Goal: Task Accomplishment & Management: Manage account settings

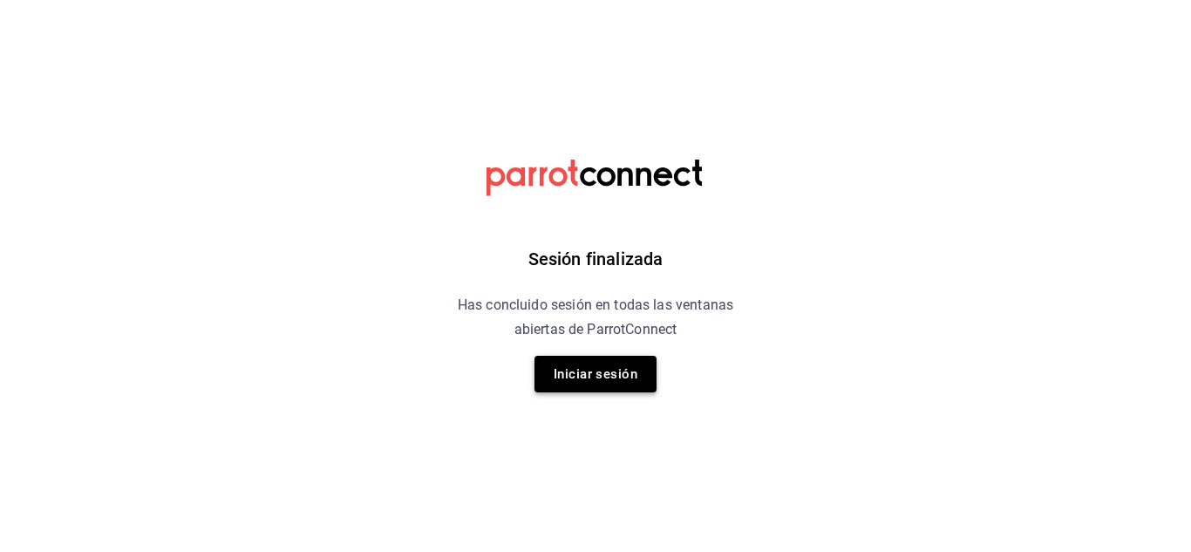
click at [630, 377] on button "Iniciar sesión" at bounding box center [595, 374] width 122 height 37
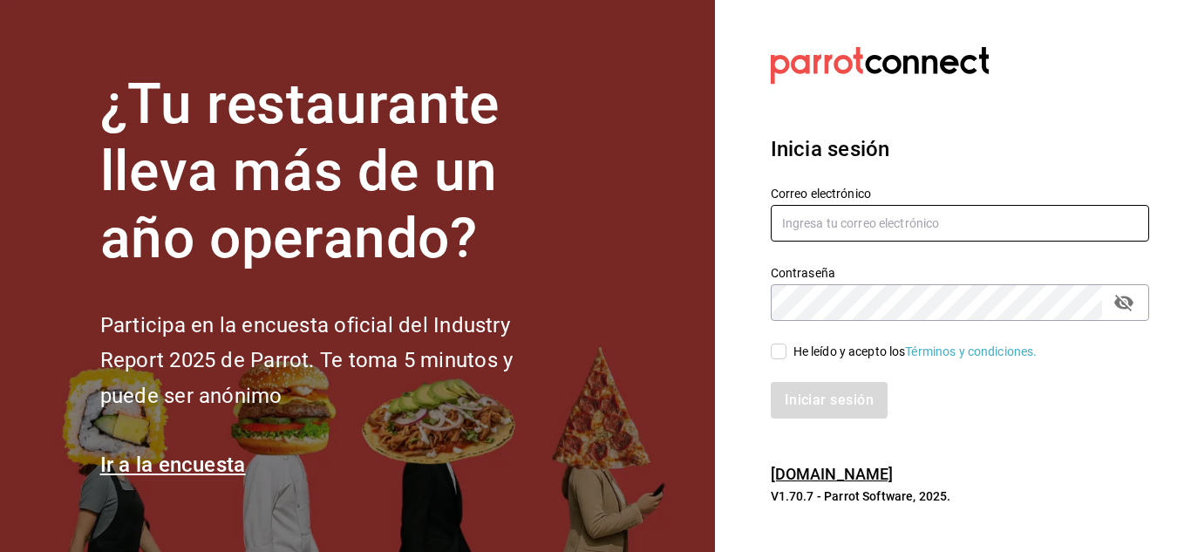
click at [898, 224] on input "text" at bounding box center [960, 223] width 378 height 37
type input "chito.bill@gmail.com"
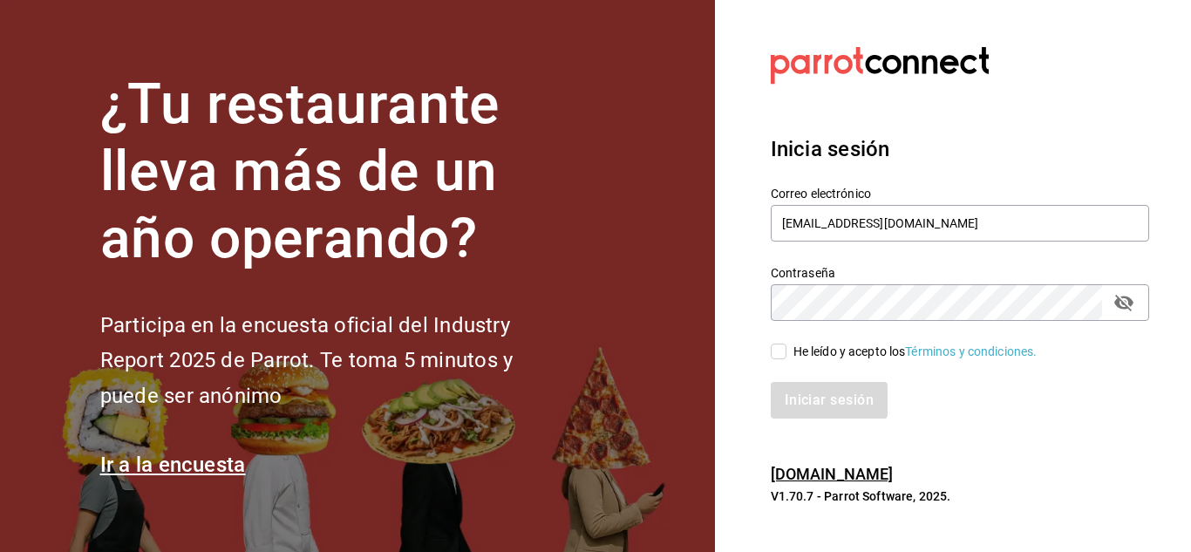
click at [780, 346] on input "He leído y acepto los Términos y condiciones." at bounding box center [779, 351] width 16 height 16
checkbox input "true"
click at [854, 398] on button "Iniciar sesión" at bounding box center [830, 400] width 119 height 37
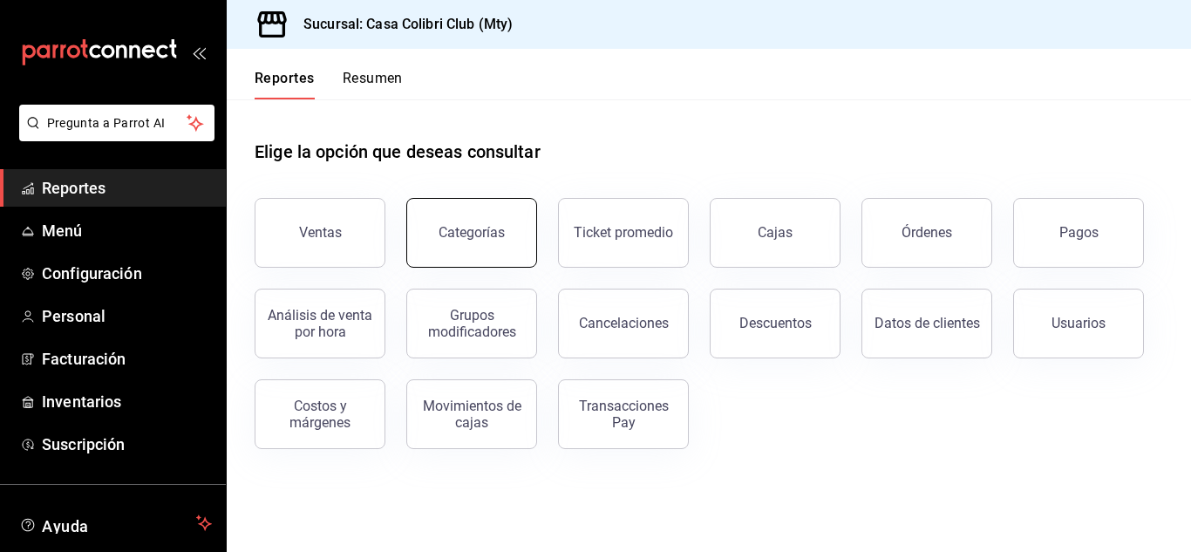
click at [468, 219] on button "Categorías" at bounding box center [471, 233] width 131 height 70
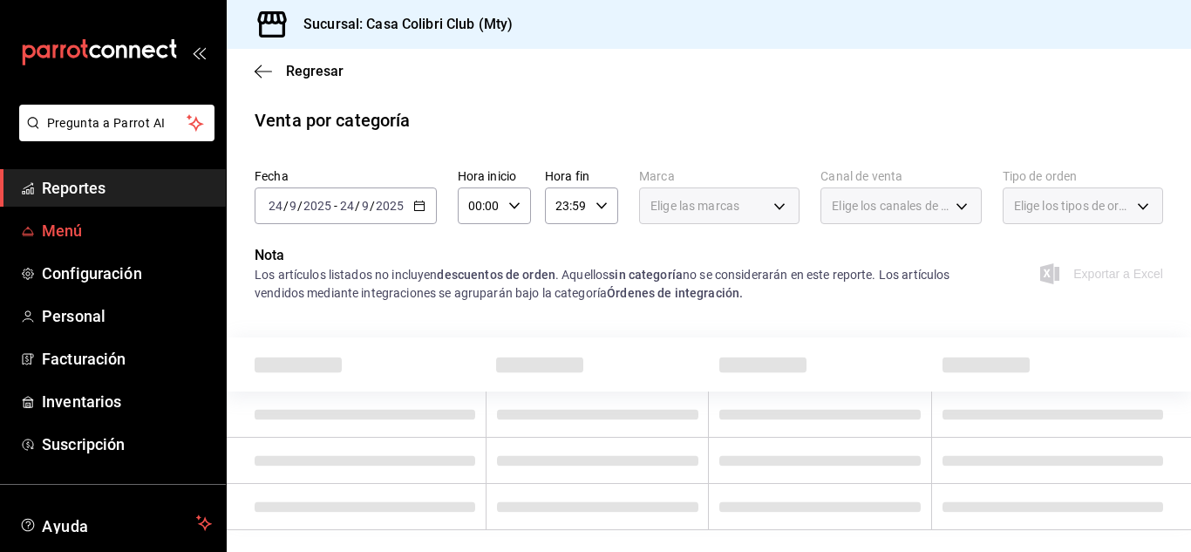
click at [126, 228] on span "Menú" at bounding box center [127, 231] width 170 height 24
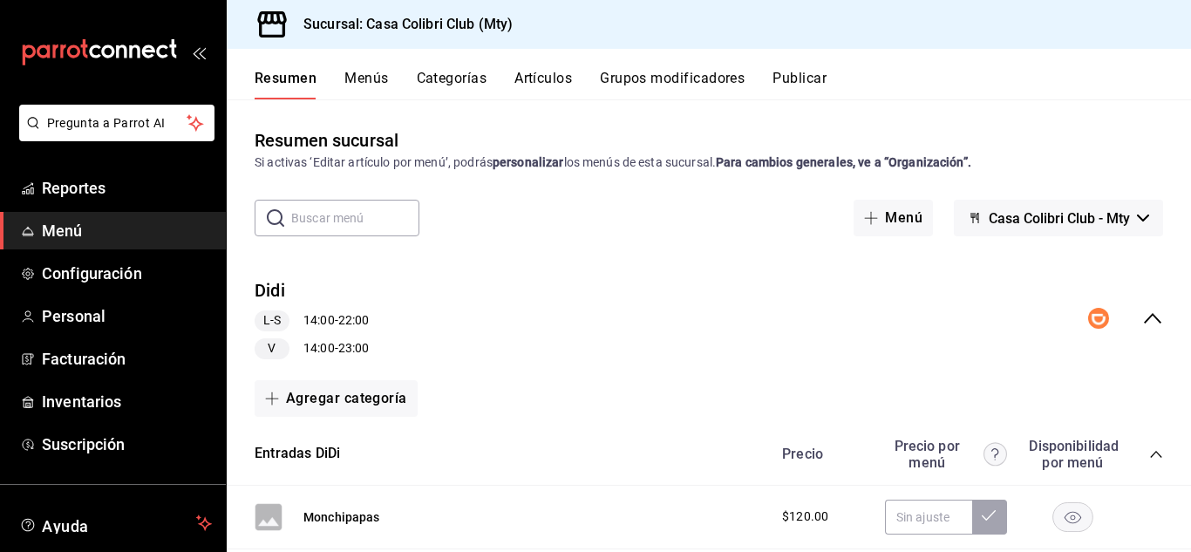
click at [525, 75] on button "Artículos" at bounding box center [543, 85] width 58 height 30
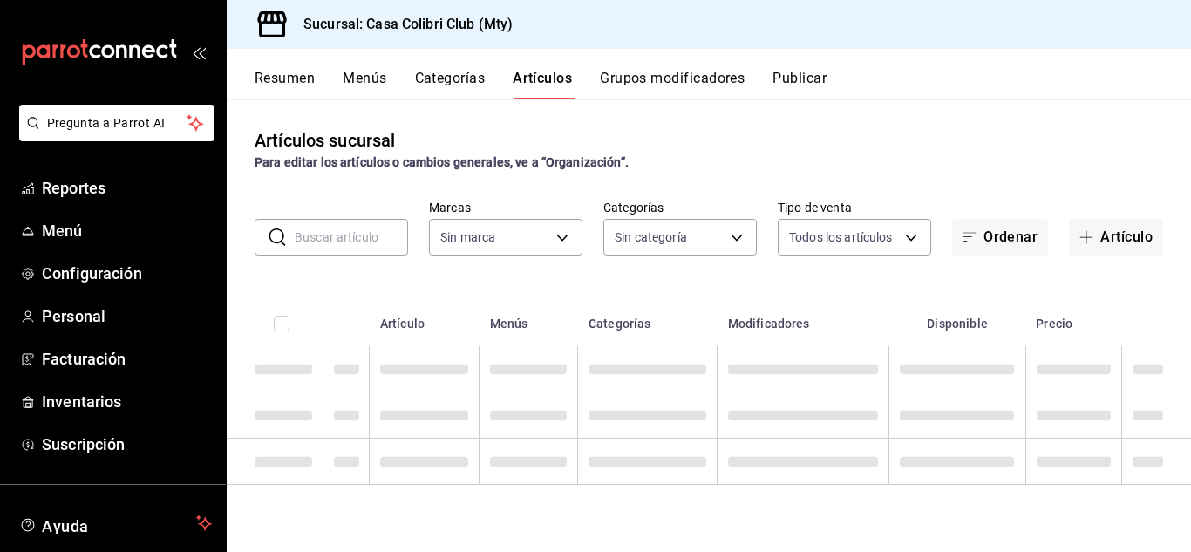
type input "51376f23-c189-4798-a143-22766f9dfc19"
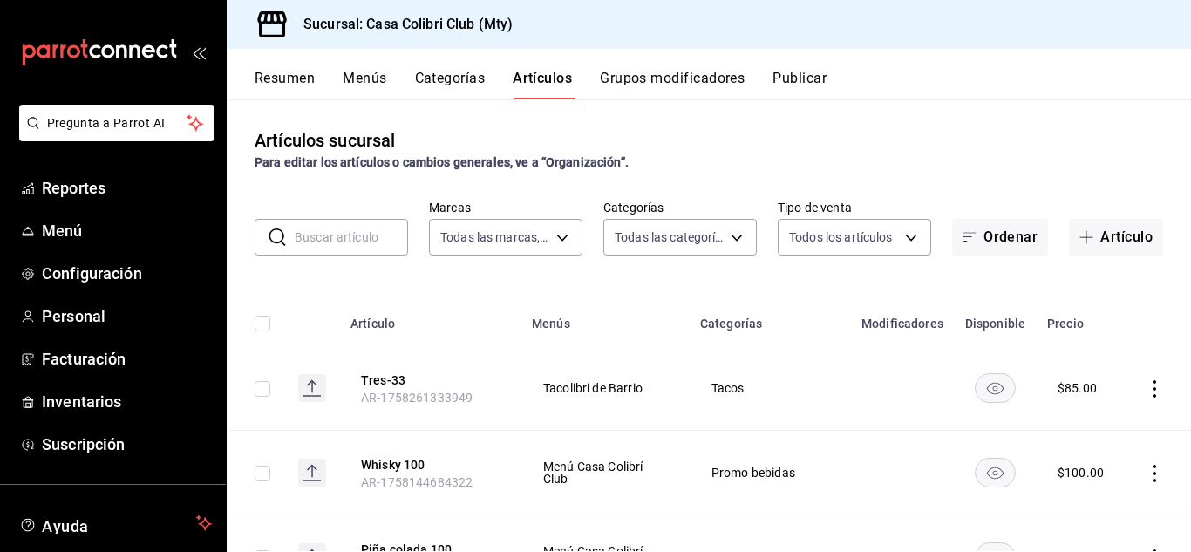
type input "1e09e1e7-360e-4b67-8e2d-7d2a6ae768ea,482bd3a8-4b9f-4ec9-9e46-bdcc37fa16a8,638e4…"
click at [345, 238] on input "text" at bounding box center [351, 237] width 113 height 35
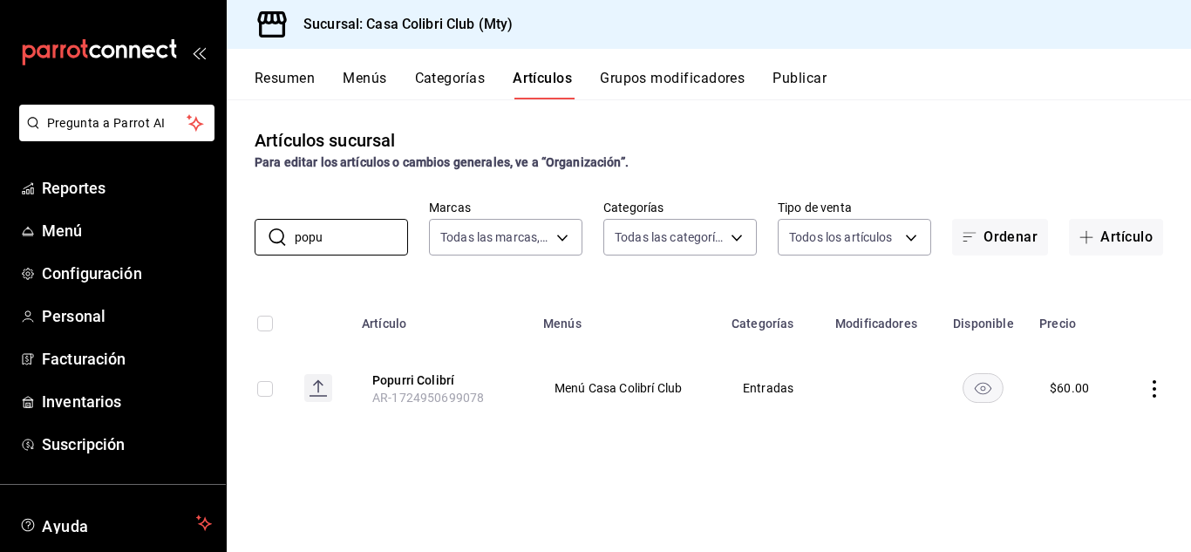
type input "popu"
click at [1158, 386] on icon "actions" at bounding box center [1153, 388] width 17 height 17
click at [1078, 418] on div at bounding box center [1063, 428] width 31 height 21
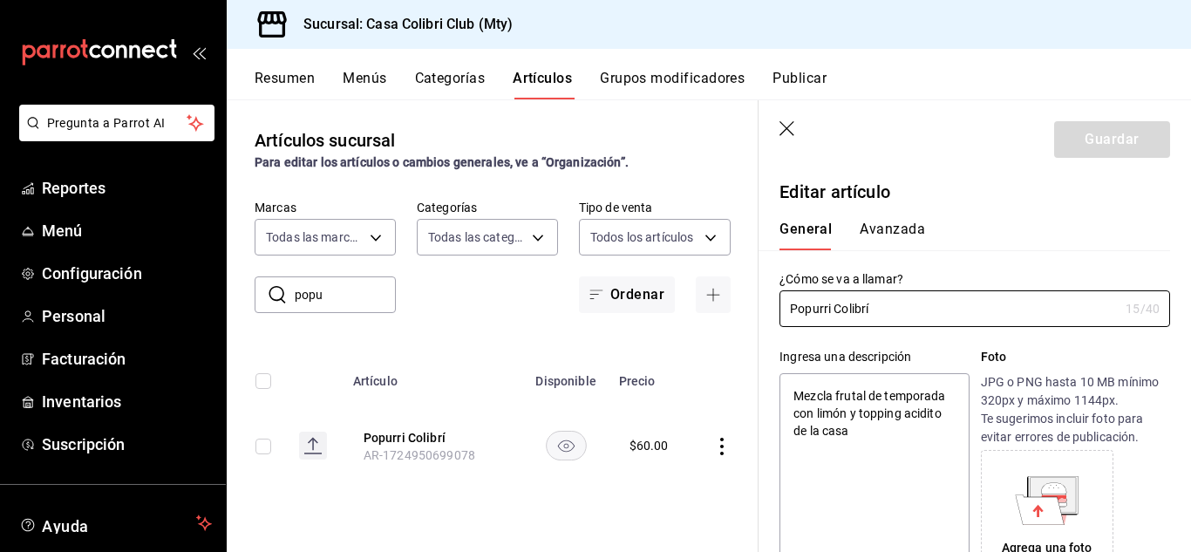
type textarea "x"
type input "$60.00"
radio input "false"
radio input "true"
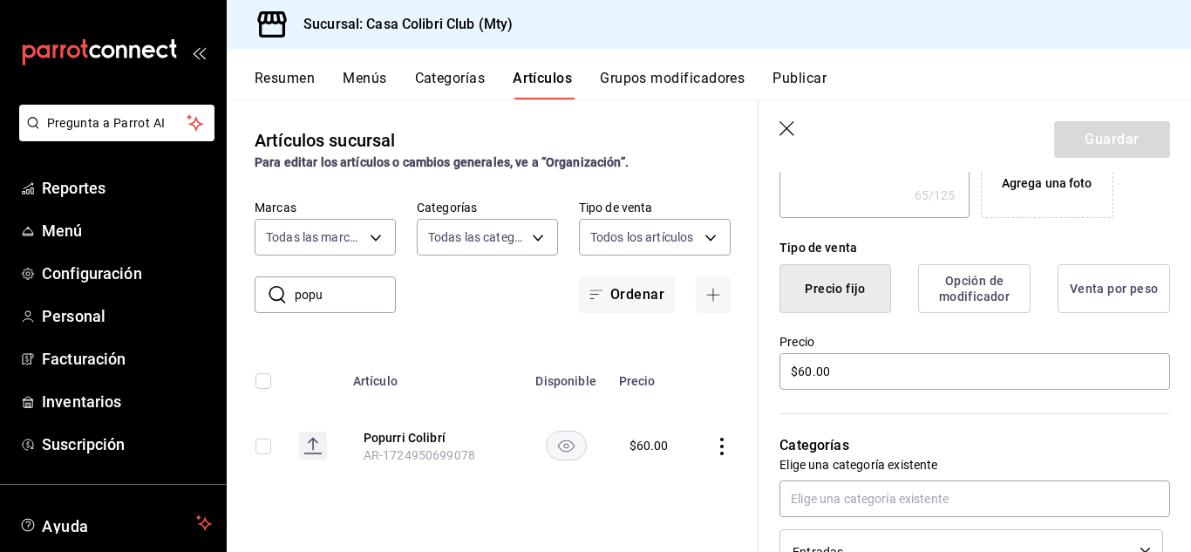
scroll to position [401, 0]
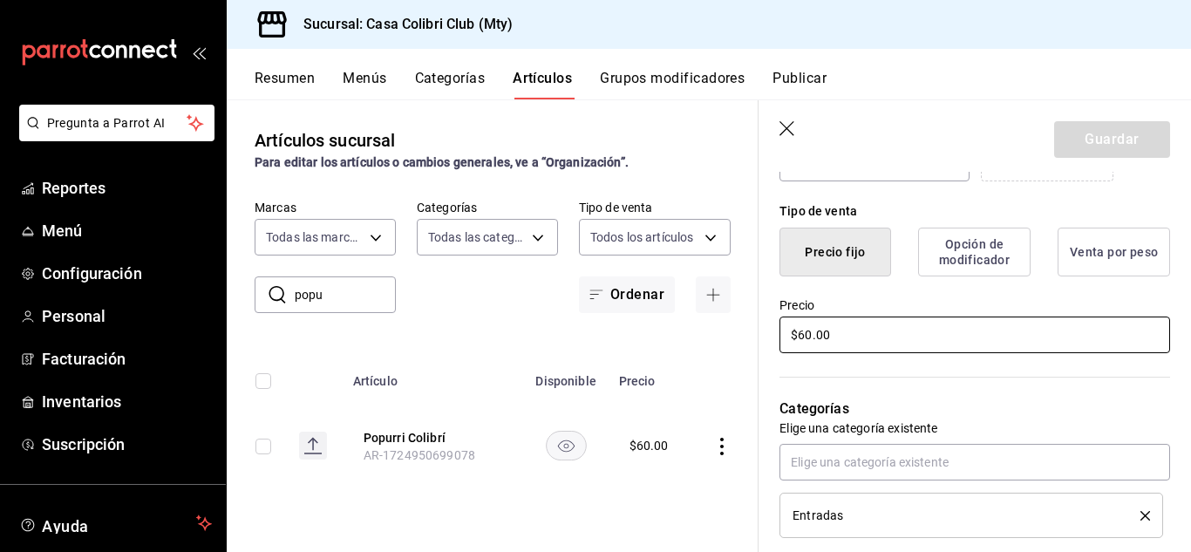
click at [914, 323] on input "$60.00" at bounding box center [974, 334] width 390 height 37
type input "$8.00"
type textarea "x"
type input "$80.00"
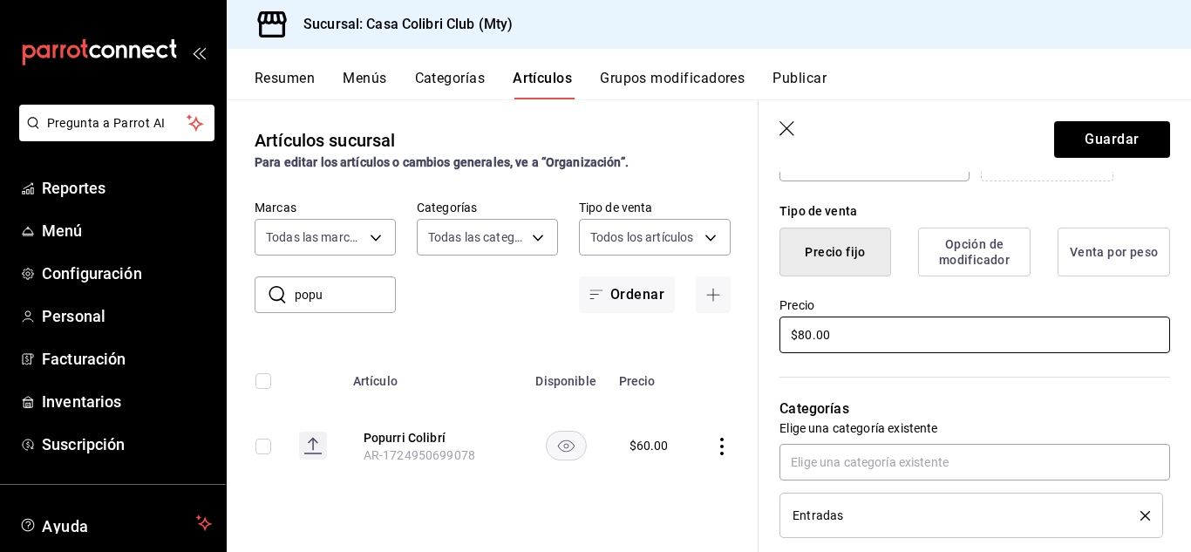
type textarea "x"
type input "$80.00"
click at [1104, 145] on button "Guardar" at bounding box center [1112, 139] width 116 height 37
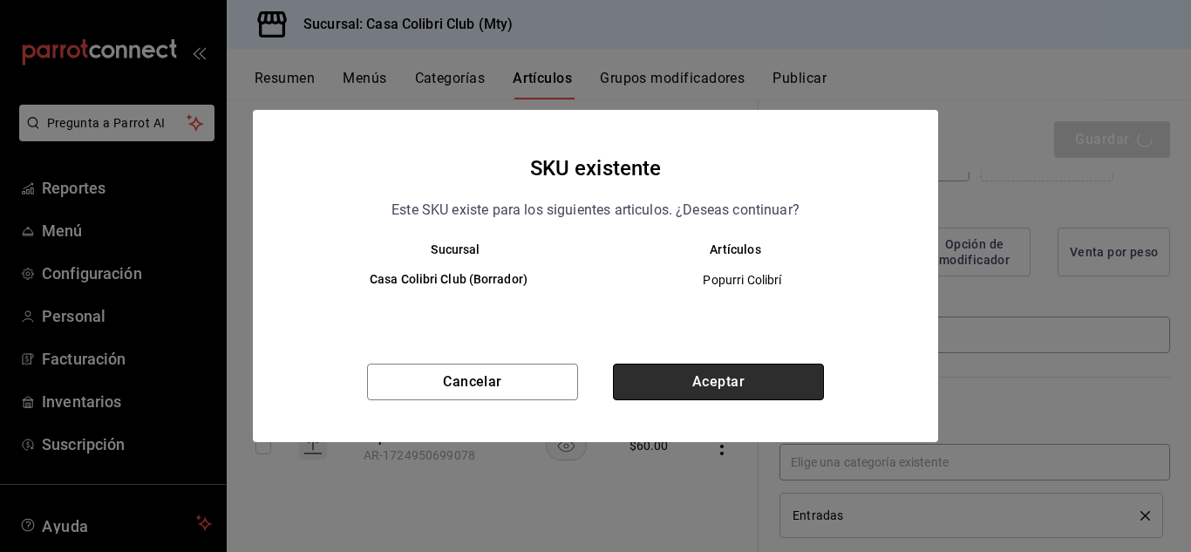
click at [712, 368] on button "Aceptar" at bounding box center [718, 381] width 211 height 37
type textarea "x"
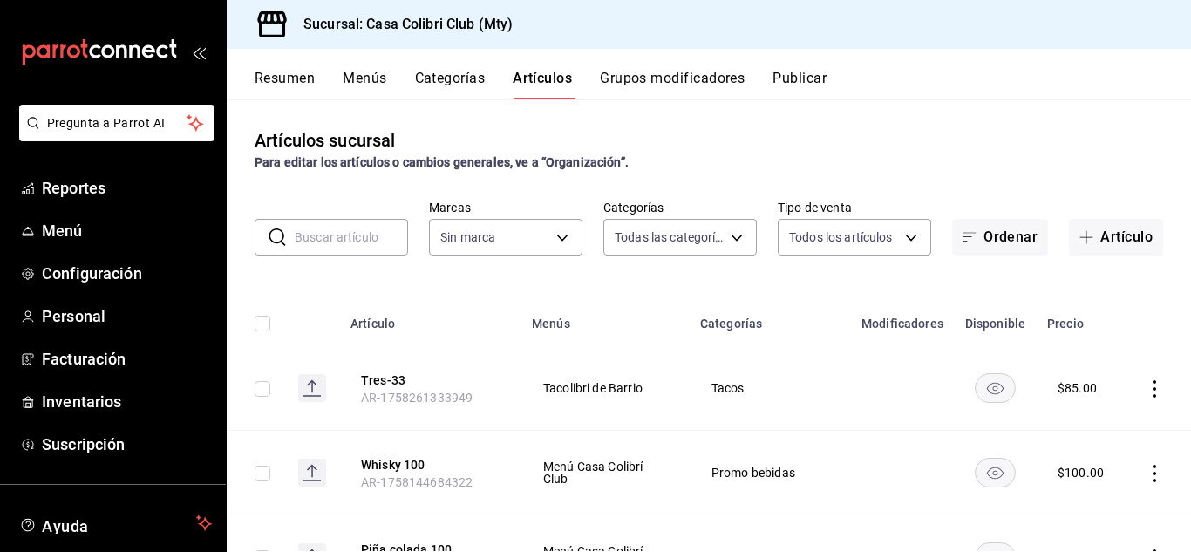
type input "1e09e1e7-360e-4b67-8e2d-7d2a6ae768ea,482bd3a8-4b9f-4ec9-9e46-bdcc37fa16a8,638e4…"
type input "51376f23-c189-4798-a143-22766f9dfc19"
